Goal: Information Seeking & Learning: Learn about a topic

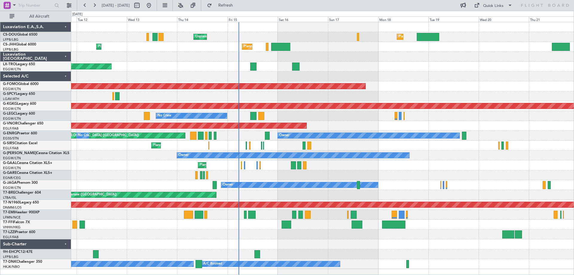
click at [397, 73] on div at bounding box center [322, 77] width 503 height 10
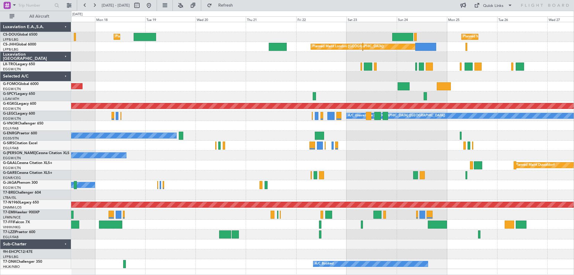
click at [153, 48] on div "Planned Maint [GEOGRAPHIC_DATA] ([GEOGRAPHIC_DATA]) Planned Maint [GEOGRAPHIC_D…" at bounding box center [322, 145] width 503 height 247
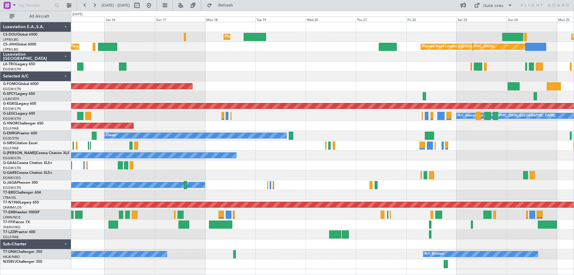
click at [305, 67] on div at bounding box center [322, 67] width 503 height 10
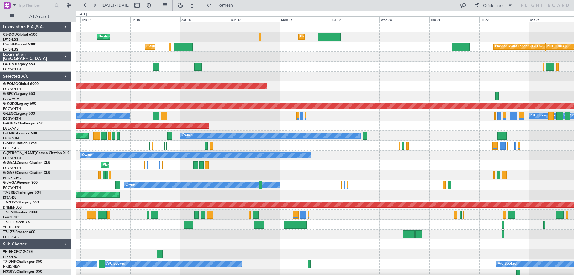
click at [248, 66] on div "Unplanned Maint [GEOGRAPHIC_DATA] ([GEOGRAPHIC_DATA])" at bounding box center [325, 67] width 498 height 10
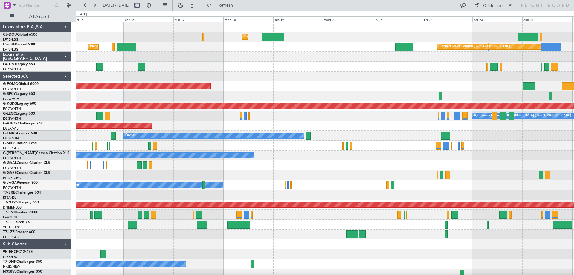
click at [293, 60] on div at bounding box center [325, 57] width 498 height 10
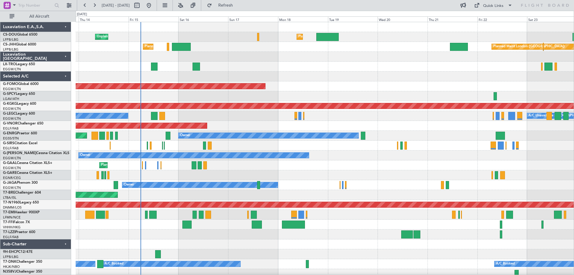
click at [302, 92] on div "Planned Maint [GEOGRAPHIC_DATA] ([GEOGRAPHIC_DATA]) Unplanned Maint [GEOGRAPHIC…" at bounding box center [325, 150] width 498 height 257
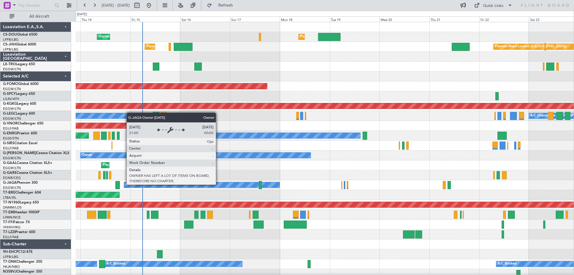
click at [219, 184] on div "Owner" at bounding box center [201, 184] width 155 height 5
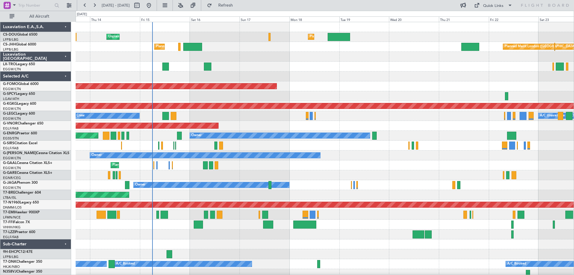
click at [260, 121] on div "Planned Maint London ([GEOGRAPHIC_DATA])" at bounding box center [325, 126] width 498 height 10
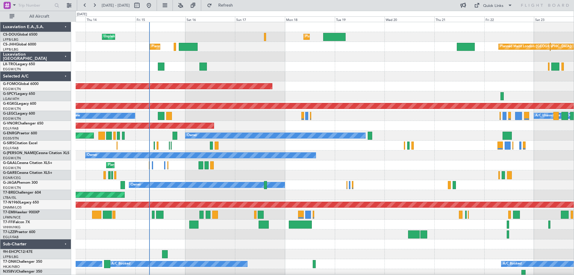
scroll to position [4, 0]
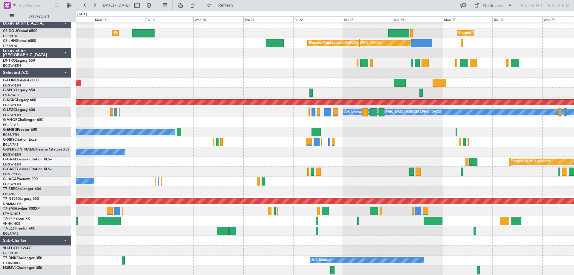
click at [272, 66] on div "Planned Maint [GEOGRAPHIC_DATA] ([GEOGRAPHIC_DATA]) Planned Maint [GEOGRAPHIC_D…" at bounding box center [325, 147] width 498 height 257
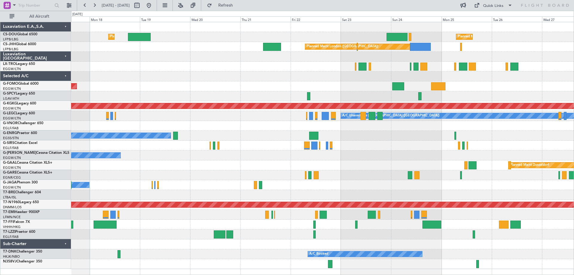
scroll to position [0, 0]
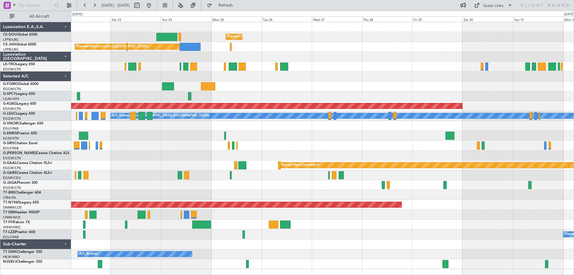
click at [247, 70] on div "Planned Maint [GEOGRAPHIC_DATA] ([GEOGRAPHIC_DATA]) Planned Maint [GEOGRAPHIC_D…" at bounding box center [322, 145] width 503 height 247
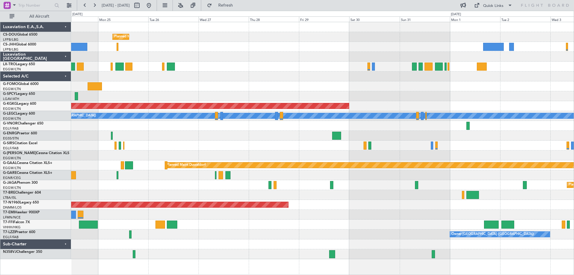
click at [229, 66] on div at bounding box center [322, 67] width 503 height 10
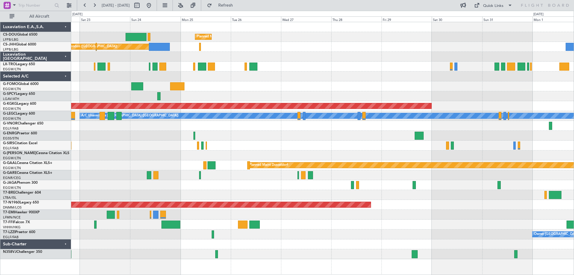
click at [227, 75] on div at bounding box center [322, 77] width 503 height 10
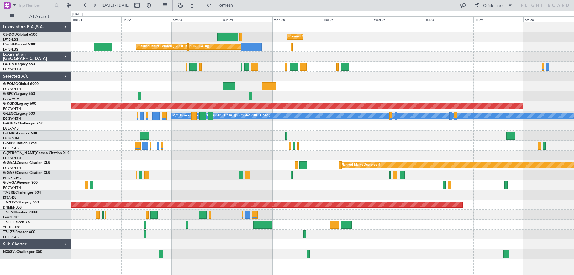
click at [290, 79] on div at bounding box center [322, 77] width 503 height 10
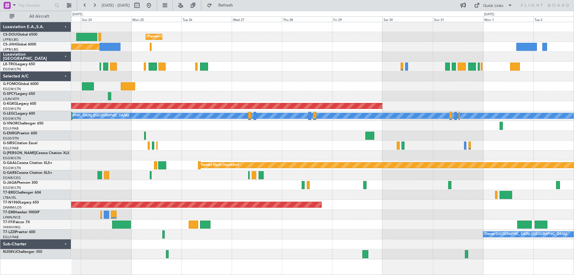
click at [212, 80] on div at bounding box center [322, 77] width 503 height 10
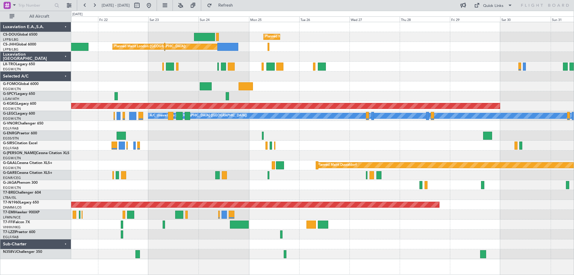
click at [385, 86] on div "Planned Maint [GEOGRAPHIC_DATA] ([GEOGRAPHIC_DATA]) Planned Maint [GEOGRAPHIC_D…" at bounding box center [322, 140] width 503 height 237
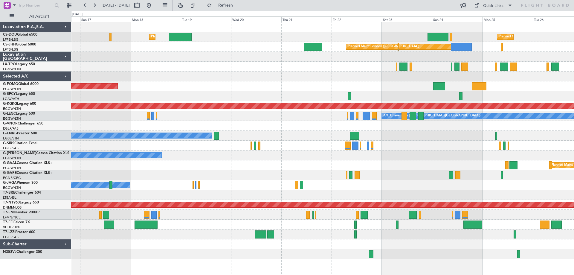
click at [355, 86] on div "Planned Maint [GEOGRAPHIC_DATA] ([GEOGRAPHIC_DATA]) Planned Maint [GEOGRAPHIC_D…" at bounding box center [322, 140] width 503 height 237
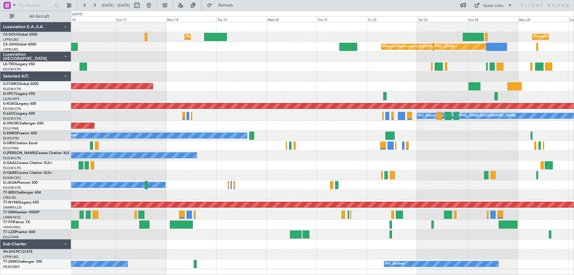
click at [204, 56] on div "Planned Maint [GEOGRAPHIC_DATA] ([GEOGRAPHIC_DATA]) Planned Maint [GEOGRAPHIC_D…" at bounding box center [322, 145] width 503 height 247
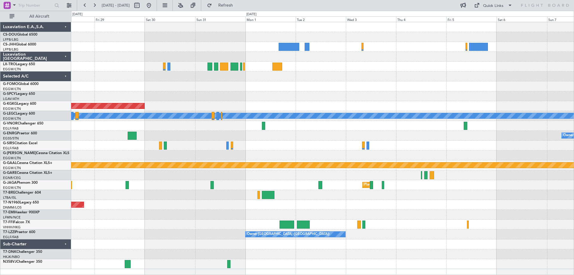
click at [228, 75] on div at bounding box center [322, 77] width 503 height 10
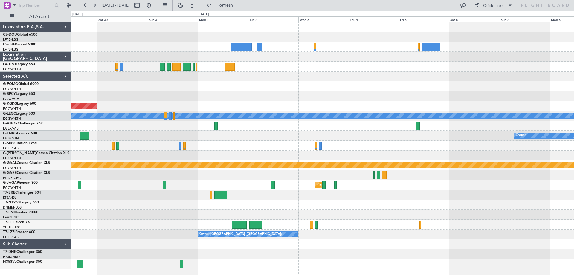
click at [327, 71] on div at bounding box center [322, 67] width 503 height 10
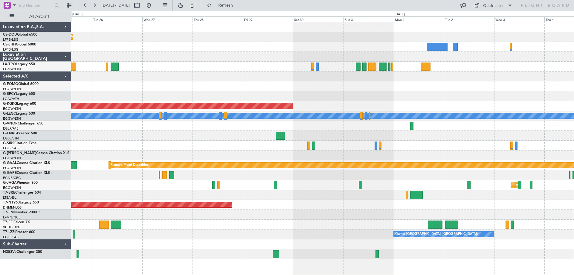
click at [446, 151] on div "Planned Maint [GEOGRAPHIC_DATA] ([GEOGRAPHIC_DATA]) Planned Maint [GEOGRAPHIC_D…" at bounding box center [322, 140] width 503 height 237
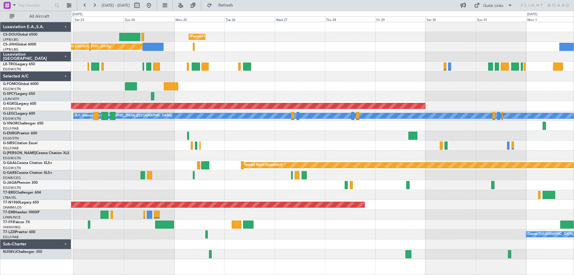
click at [358, 83] on div at bounding box center [322, 86] width 503 height 10
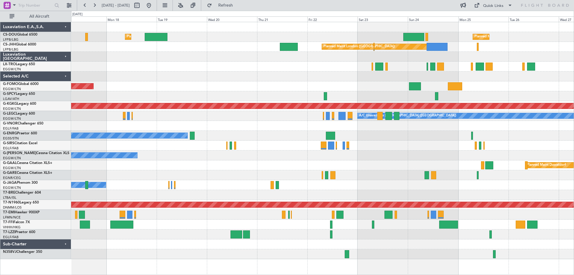
click at [449, 134] on div "Owner" at bounding box center [322, 136] width 503 height 10
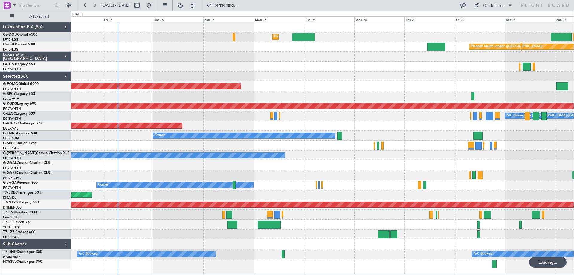
click at [398, 127] on div "Planned Maint London ([GEOGRAPHIC_DATA])" at bounding box center [322, 126] width 503 height 10
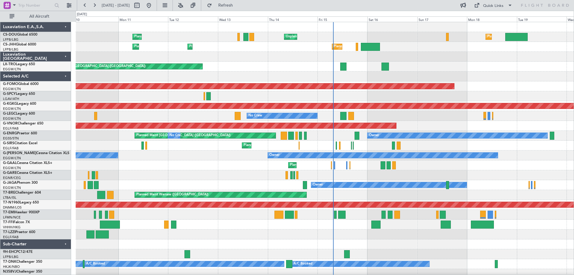
click at [299, 232] on div at bounding box center [325, 234] width 498 height 10
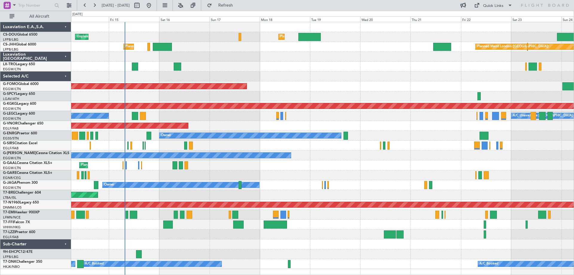
click at [309, 226] on div "Planned Maint [GEOGRAPHIC_DATA] ([GEOGRAPHIC_DATA]) Unplanned Maint [GEOGRAPHIC…" at bounding box center [322, 145] width 503 height 247
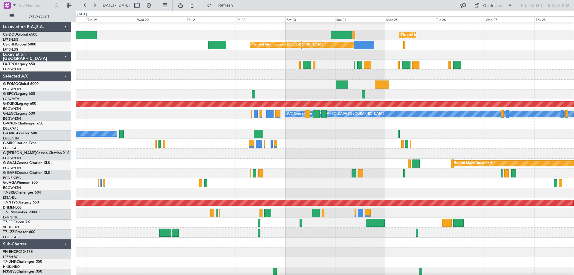
scroll to position [4, 0]
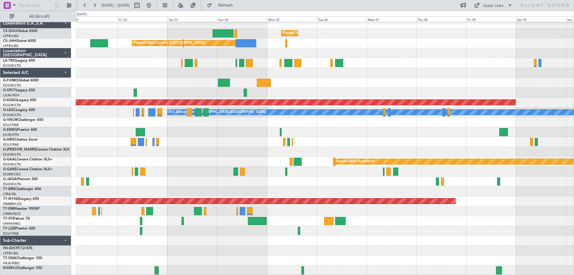
click at [161, 69] on div at bounding box center [325, 73] width 498 height 10
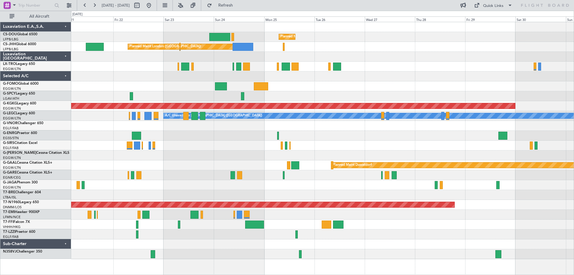
scroll to position [0, 0]
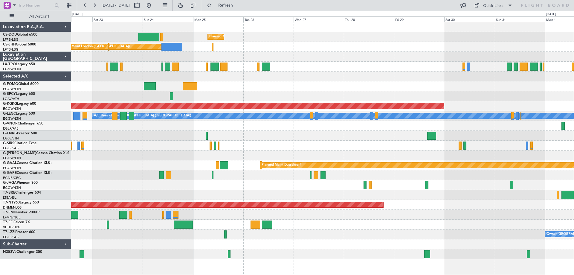
click at [289, 95] on div "Planned Maint [GEOGRAPHIC_DATA] ([GEOGRAPHIC_DATA]) Planned Maint [GEOGRAPHIC_D…" at bounding box center [322, 140] width 503 height 237
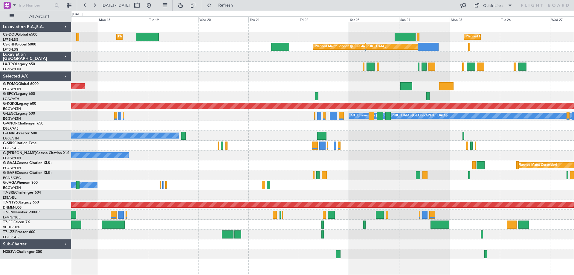
click at [471, 89] on div "Planned Maint Windsor Locks ([PERSON_NAME] Intl)" at bounding box center [322, 86] width 503 height 10
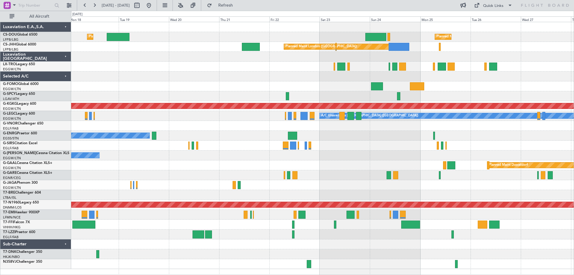
click at [188, 89] on div "Planned Maint Windsor Locks ([PERSON_NAME] Intl)" at bounding box center [322, 86] width 503 height 10
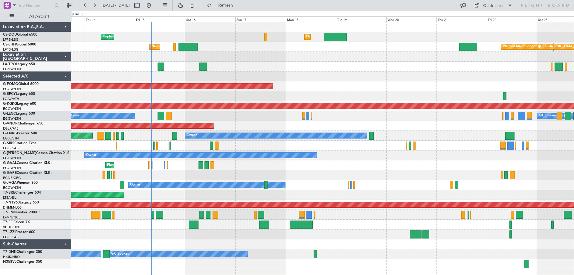
click at [411, 77] on div "Planned Maint [GEOGRAPHIC_DATA] ([GEOGRAPHIC_DATA]) Unplanned Maint [GEOGRAPHIC…" at bounding box center [322, 145] width 503 height 247
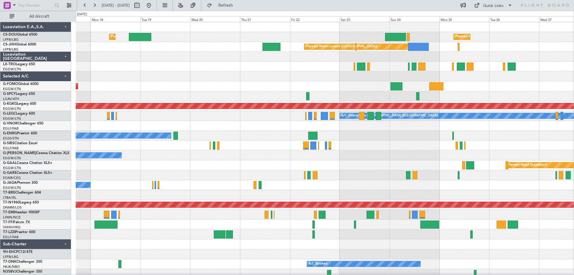
click at [258, 80] on div "Planned Maint [GEOGRAPHIC_DATA] ([GEOGRAPHIC_DATA]) Planned Maint [GEOGRAPHIC_D…" at bounding box center [325, 150] width 498 height 257
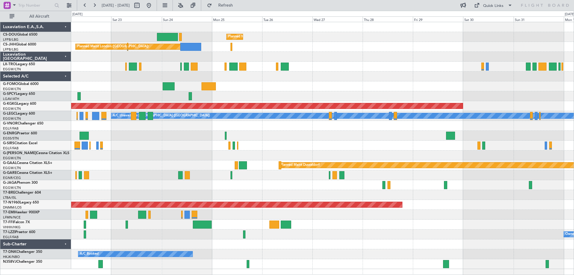
click at [244, 86] on div at bounding box center [322, 86] width 503 height 10
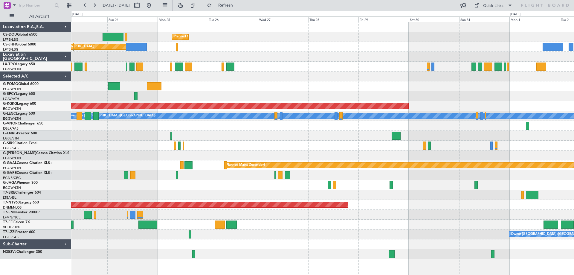
click at [127, 59] on div at bounding box center [322, 57] width 503 height 10
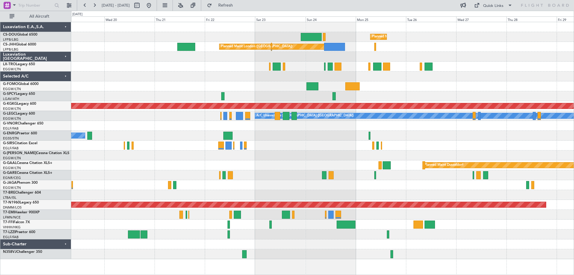
click at [254, 80] on div at bounding box center [322, 77] width 503 height 10
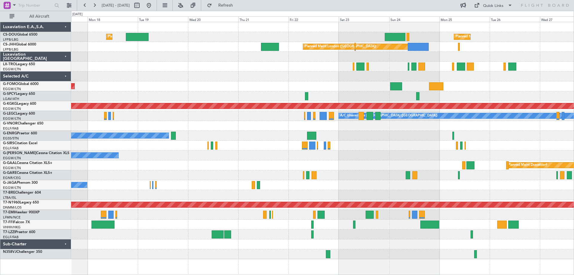
click at [527, 96] on div "Planned Maint [GEOGRAPHIC_DATA] ([GEOGRAPHIC_DATA]) Planned Maint [GEOGRAPHIC_D…" at bounding box center [322, 140] width 503 height 237
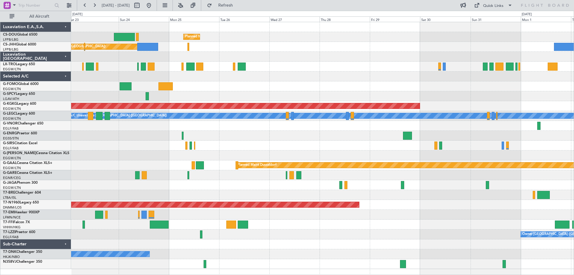
click at [242, 82] on div "Planned Maint [GEOGRAPHIC_DATA] ([GEOGRAPHIC_DATA]) Planned Maint [GEOGRAPHIC_D…" at bounding box center [322, 145] width 503 height 247
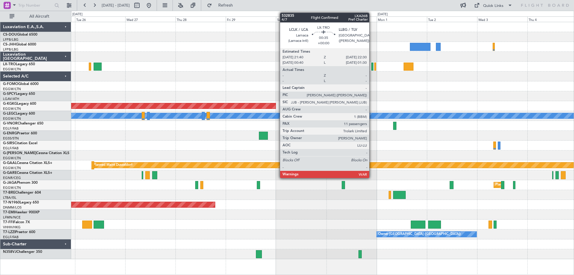
click at [372, 67] on div at bounding box center [373, 67] width 2 height 8
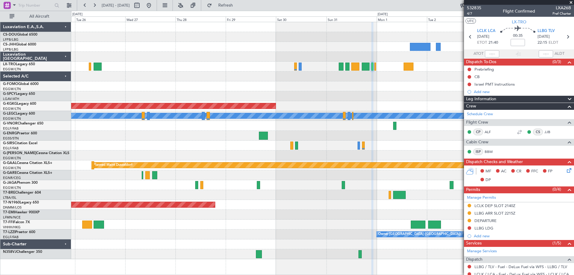
click at [571, 3] on span at bounding box center [571, 2] width 6 height 5
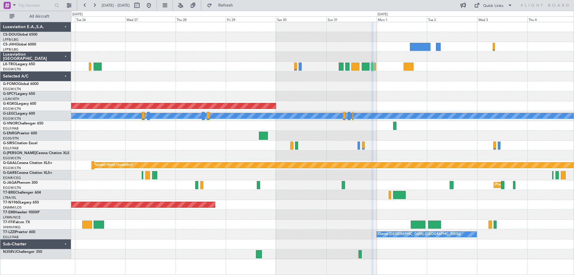
type input "0"
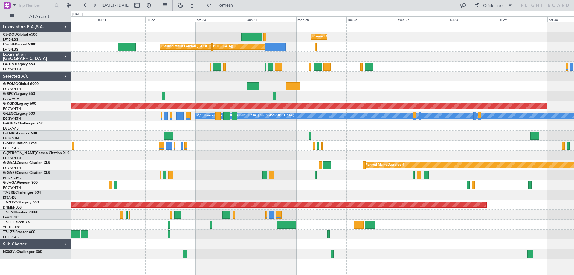
click at [457, 69] on div "Planned Maint [GEOGRAPHIC_DATA] ([GEOGRAPHIC_DATA]) Planned Maint [GEOGRAPHIC_D…" at bounding box center [322, 140] width 503 height 237
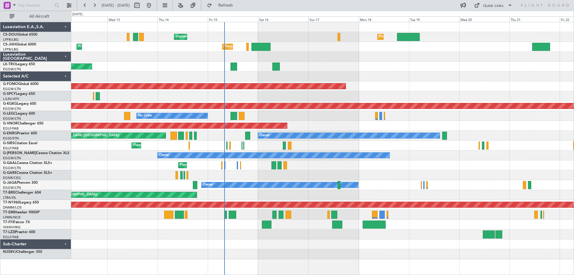
click at [412, 86] on div "Planned Maint [GEOGRAPHIC_DATA] ([GEOGRAPHIC_DATA]) Unplanned Maint [GEOGRAPHIC…" at bounding box center [322, 140] width 503 height 237
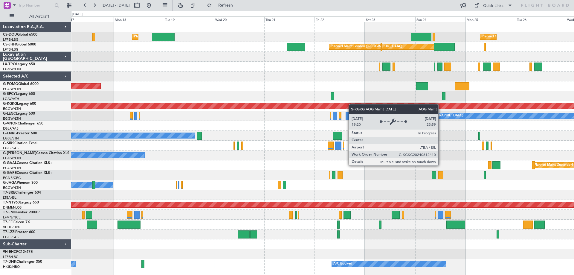
click at [240, 108] on div "Planned Maint [GEOGRAPHIC_DATA] ([GEOGRAPHIC_DATA]) Planned Maint [GEOGRAPHIC_D…" at bounding box center [322, 145] width 503 height 247
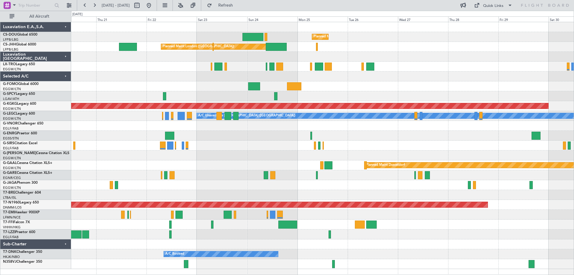
click at [378, 100] on div "Planned Maint [GEOGRAPHIC_DATA] ([GEOGRAPHIC_DATA]) Planned Maint [GEOGRAPHIC_D…" at bounding box center [322, 145] width 503 height 247
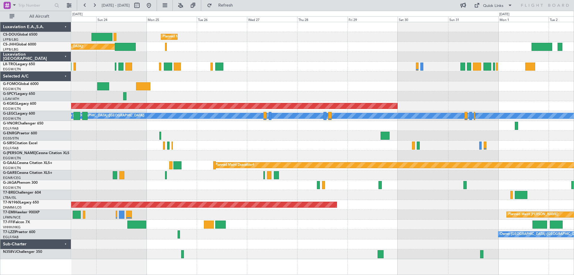
click at [343, 62] on div "Planned Maint [GEOGRAPHIC_DATA] ([GEOGRAPHIC_DATA]) Planned Maint [GEOGRAPHIC_D…" at bounding box center [322, 140] width 503 height 237
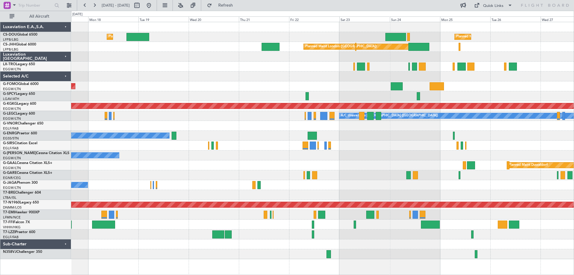
click at [492, 86] on div "Planned Maint [GEOGRAPHIC_DATA] ([GEOGRAPHIC_DATA]) Planned Maint [GEOGRAPHIC_D…" at bounding box center [322, 140] width 503 height 237
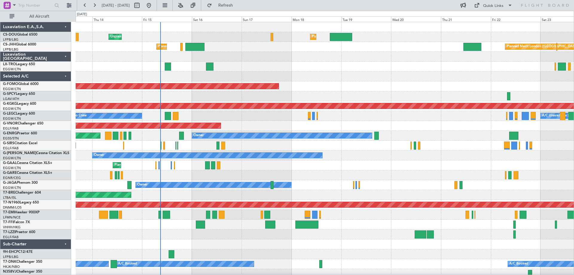
click at [366, 228] on div at bounding box center [325, 225] width 498 height 10
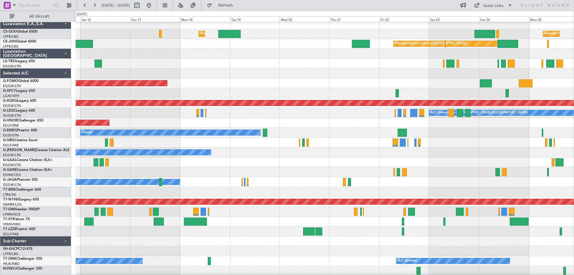
click at [361, 75] on div at bounding box center [325, 74] width 498 height 10
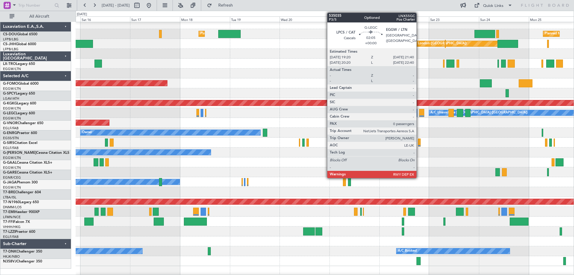
scroll to position [0, 0]
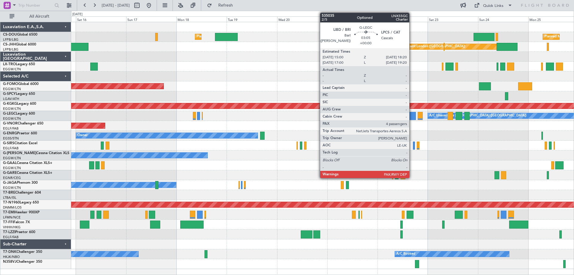
click at [412, 114] on div at bounding box center [412, 116] width 7 height 8
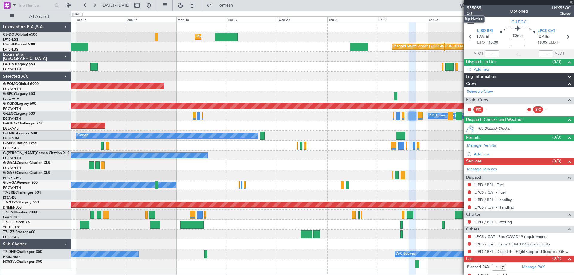
click at [478, 8] on span "535035" at bounding box center [474, 8] width 14 height 6
click at [572, 3] on span at bounding box center [571, 2] width 6 height 5
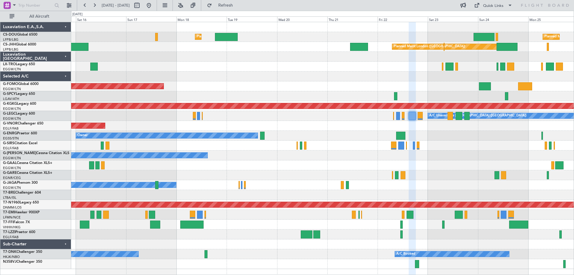
type input "0"
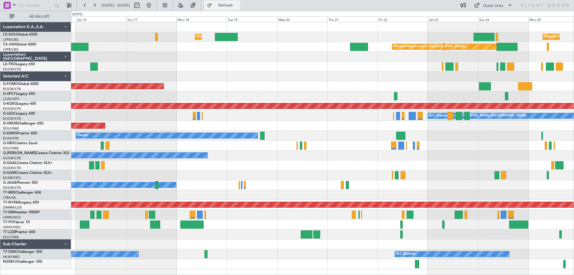
click at [238, 4] on span "Refresh" at bounding box center [225, 5] width 25 height 4
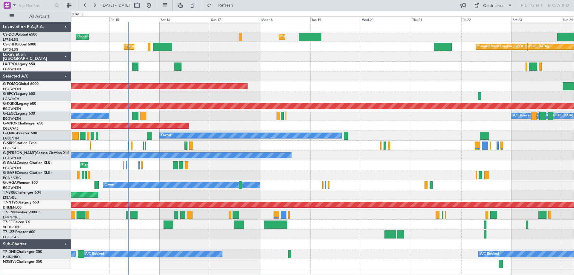
click at [325, 121] on div "Planned Maint London ([GEOGRAPHIC_DATA])" at bounding box center [322, 126] width 503 height 10
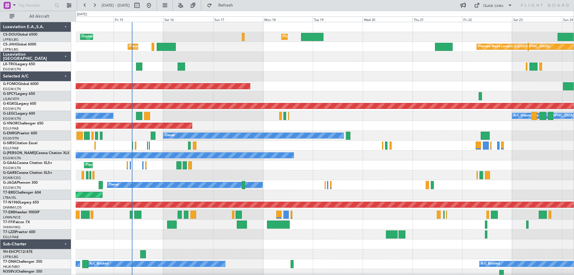
click at [343, 117] on div "A/C Unavailable London (Luton) No Crew" at bounding box center [325, 116] width 498 height 10
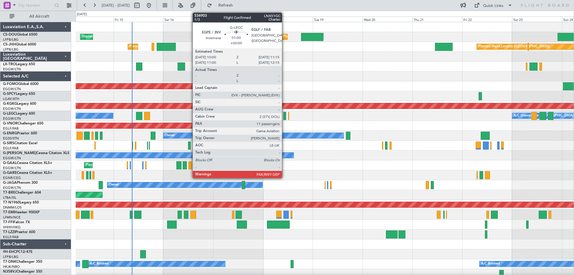
click at [285, 115] on div at bounding box center [285, 116] width 3 height 8
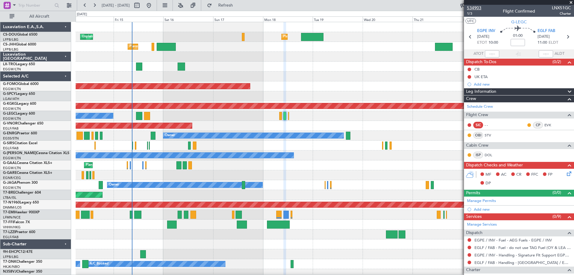
click at [475, 6] on span "534903" at bounding box center [474, 8] width 14 height 6
click at [572, 2] on span at bounding box center [571, 2] width 6 height 5
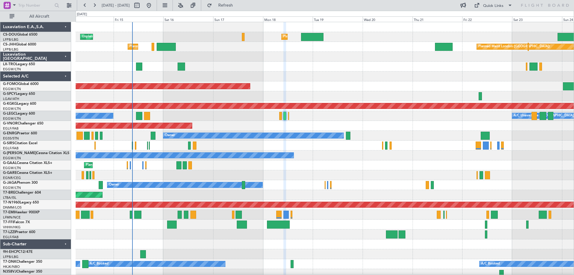
type input "0"
click at [495, 6] on div "Quick Links" at bounding box center [493, 6] width 20 height 6
click at [492, 19] on button "Trip Builder" at bounding box center [494, 20] width 45 height 14
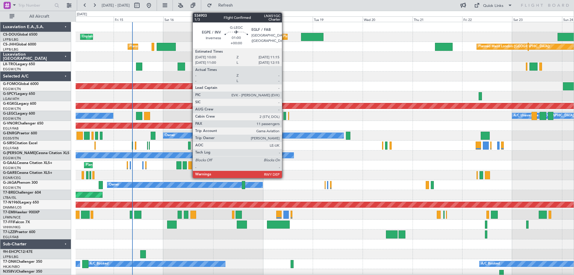
click at [285, 117] on div at bounding box center [285, 116] width 3 height 8
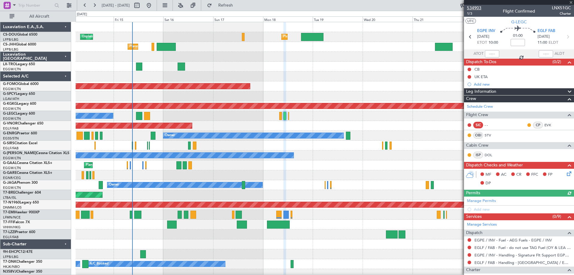
click at [475, 9] on span "534903" at bounding box center [474, 8] width 14 height 6
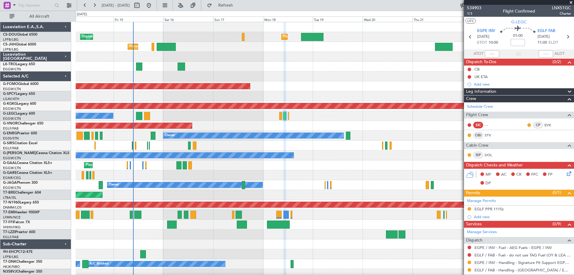
click at [571, 2] on span at bounding box center [571, 2] width 6 height 5
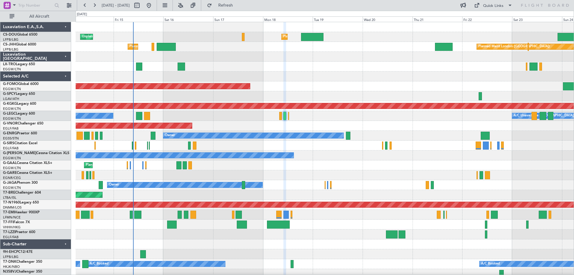
type input "0"
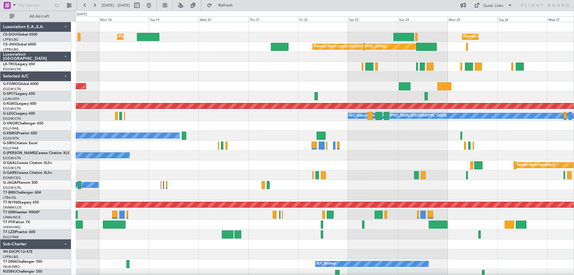
click at [383, 132] on div "Owner" at bounding box center [325, 136] width 498 height 10
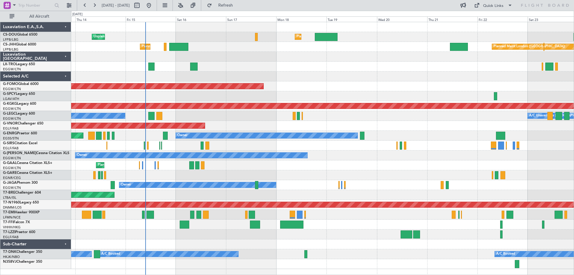
click at [424, 124] on div "Planned Maint London (Luton) Unplanned Maint Paris (Le Bourget) Planned Maint P…" at bounding box center [322, 145] width 503 height 247
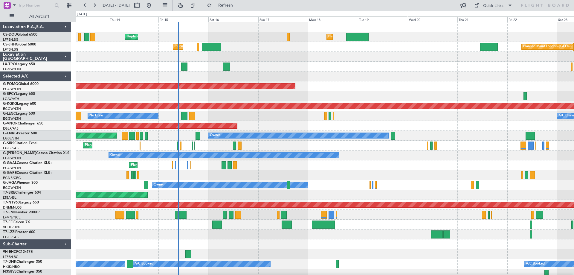
click at [253, 68] on div "Unplanned Maint [GEOGRAPHIC_DATA] ([GEOGRAPHIC_DATA])" at bounding box center [325, 67] width 498 height 10
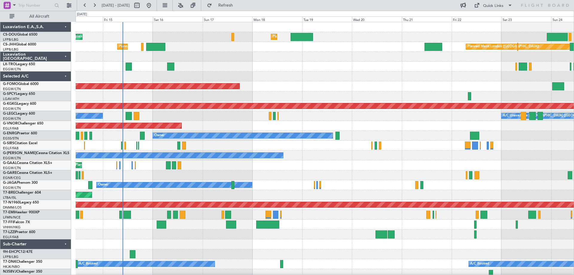
scroll to position [4, 0]
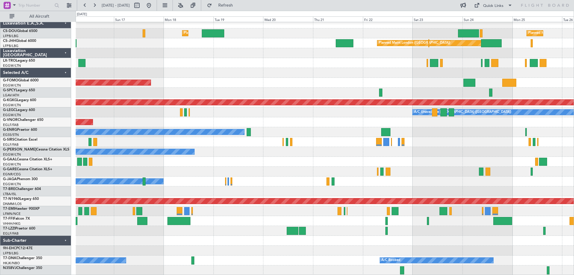
click at [251, 52] on div at bounding box center [325, 53] width 498 height 10
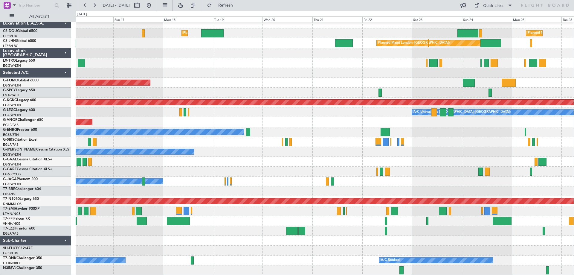
scroll to position [0, 0]
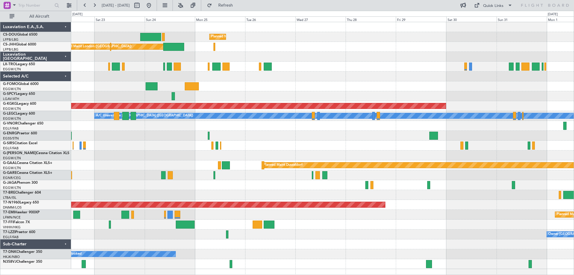
click at [214, 55] on div at bounding box center [322, 57] width 503 height 10
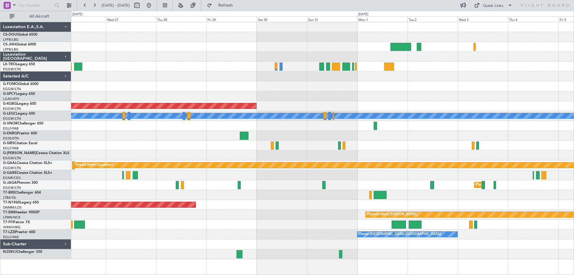
click at [222, 54] on div at bounding box center [322, 57] width 503 height 10
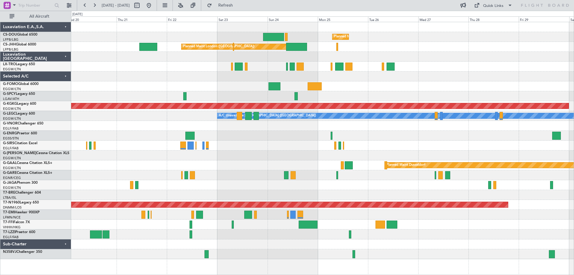
click at [444, 71] on div "Planned Maint Paris (Le Bourget) Planned Maint London (Luton) Planned Maint Lon…" at bounding box center [322, 140] width 503 height 237
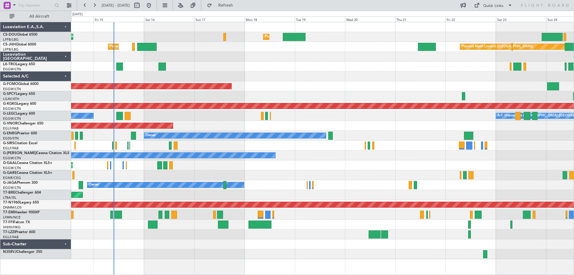
click at [404, 68] on div "Unplanned Maint [GEOGRAPHIC_DATA] ([GEOGRAPHIC_DATA])" at bounding box center [322, 67] width 503 height 10
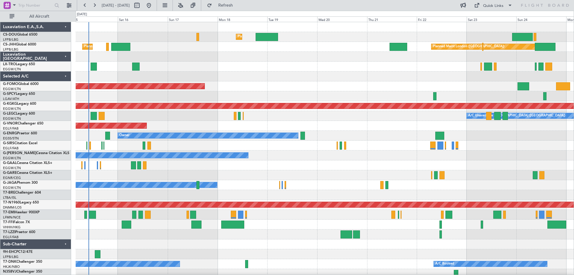
scroll to position [1, 0]
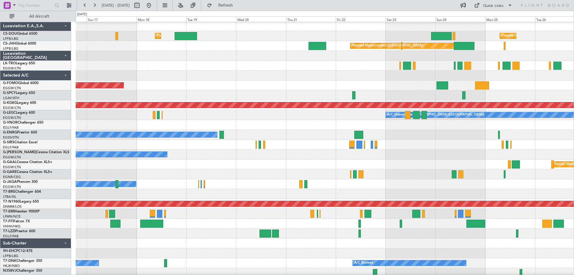
click at [255, 68] on div at bounding box center [325, 66] width 498 height 10
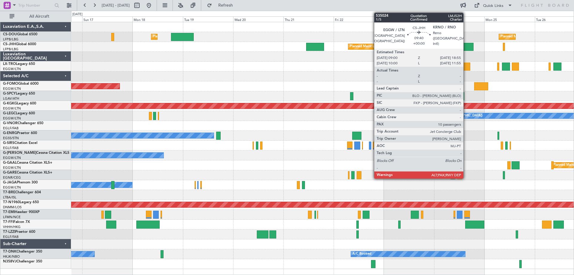
scroll to position [0, 0]
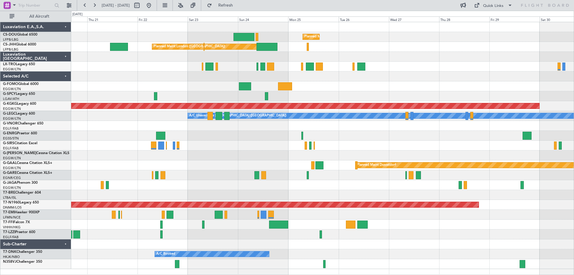
click at [270, 60] on div at bounding box center [322, 57] width 503 height 10
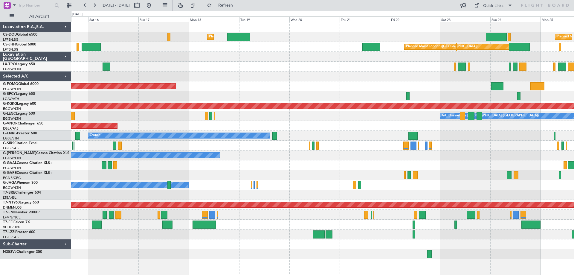
click at [396, 90] on div "Planned Maint Windsor Locks ([PERSON_NAME] Intl)" at bounding box center [322, 86] width 503 height 10
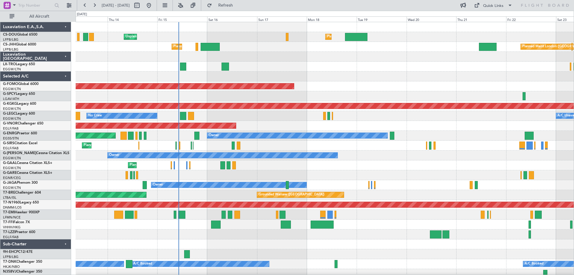
click at [307, 65] on div "Unplanned Maint [GEOGRAPHIC_DATA] ([GEOGRAPHIC_DATA])" at bounding box center [325, 67] width 498 height 10
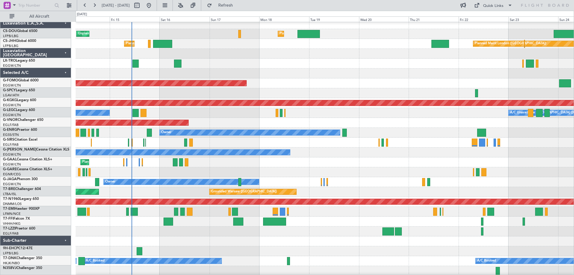
scroll to position [2, 0]
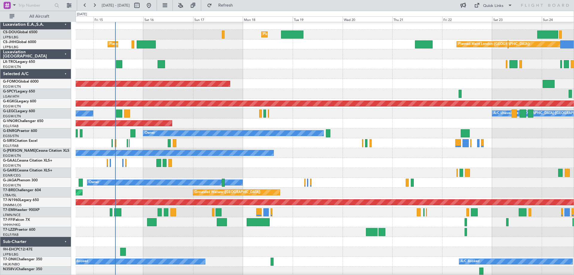
click at [459, 112] on div "A/C Unavailable London (Luton) No Crew" at bounding box center [325, 114] width 498 height 10
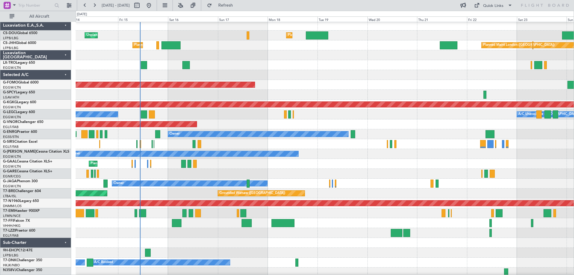
scroll to position [0, 0]
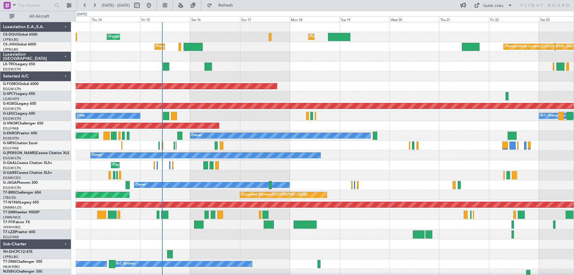
click at [371, 89] on div "Planned Maint Windsor Locks ([PERSON_NAME] Intl)" at bounding box center [325, 86] width 498 height 10
